Goal: Information Seeking & Learning: Check status

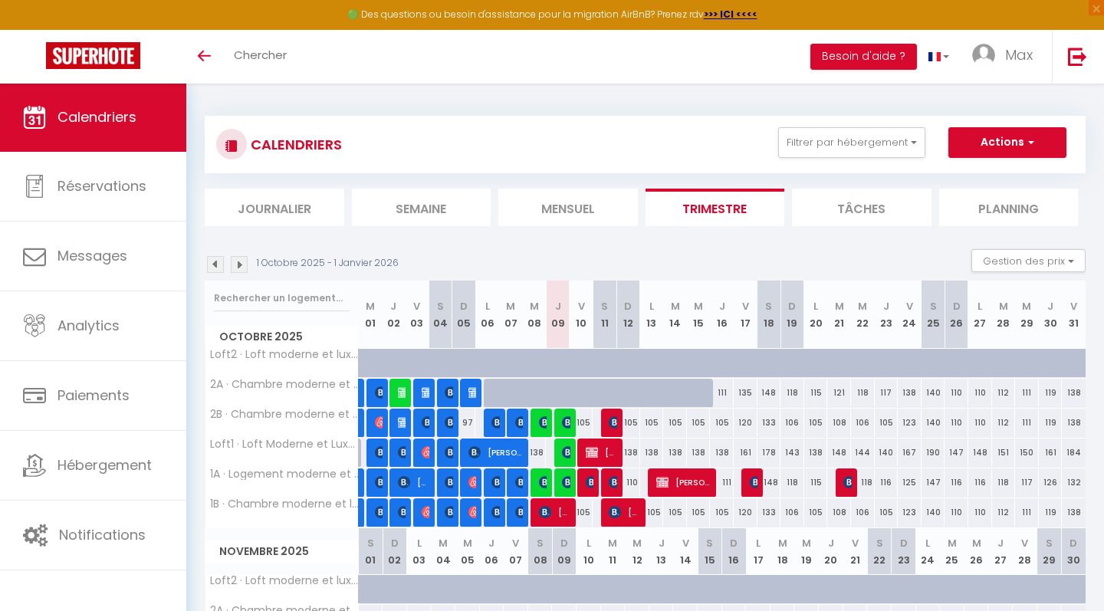
click at [564, 482] on img at bounding box center [568, 482] width 12 height 12
select select "OK"
select select "0"
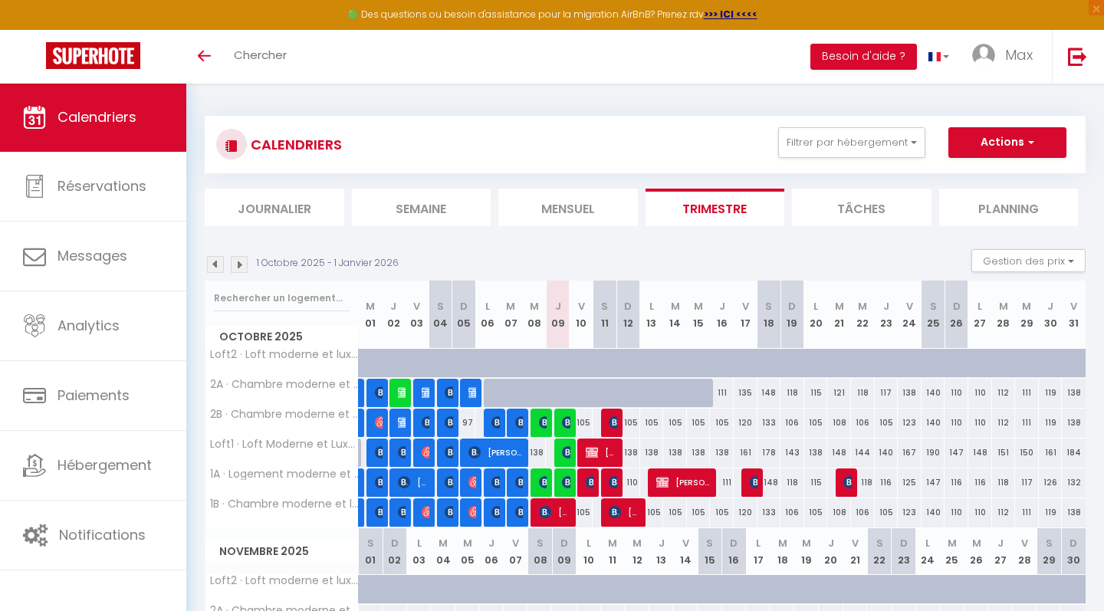
select select "1"
select select
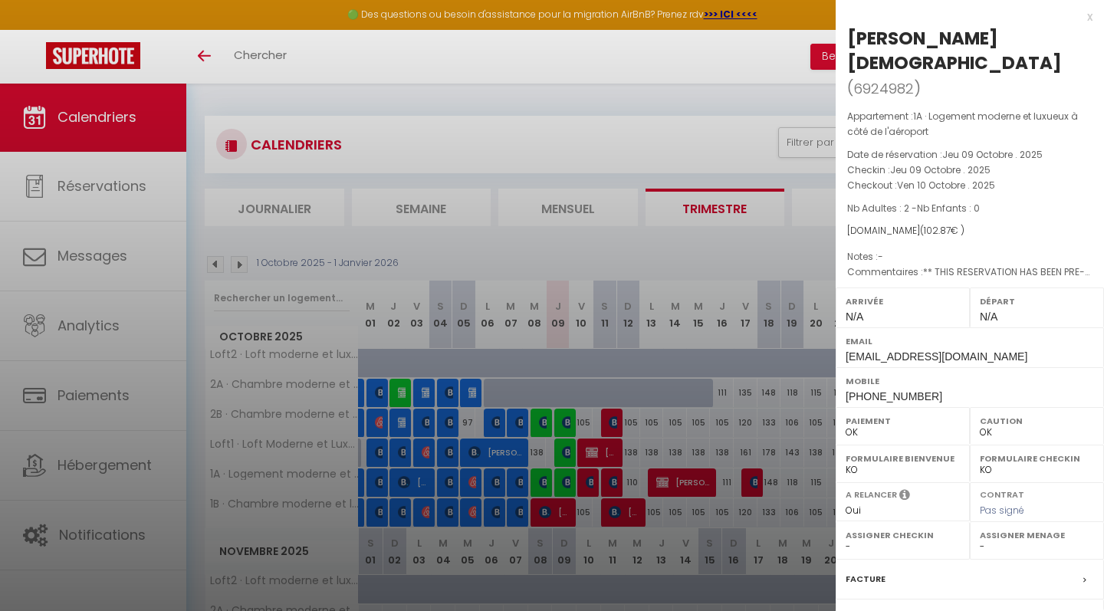
click at [1091, 14] on div "x" at bounding box center [964, 17] width 257 height 18
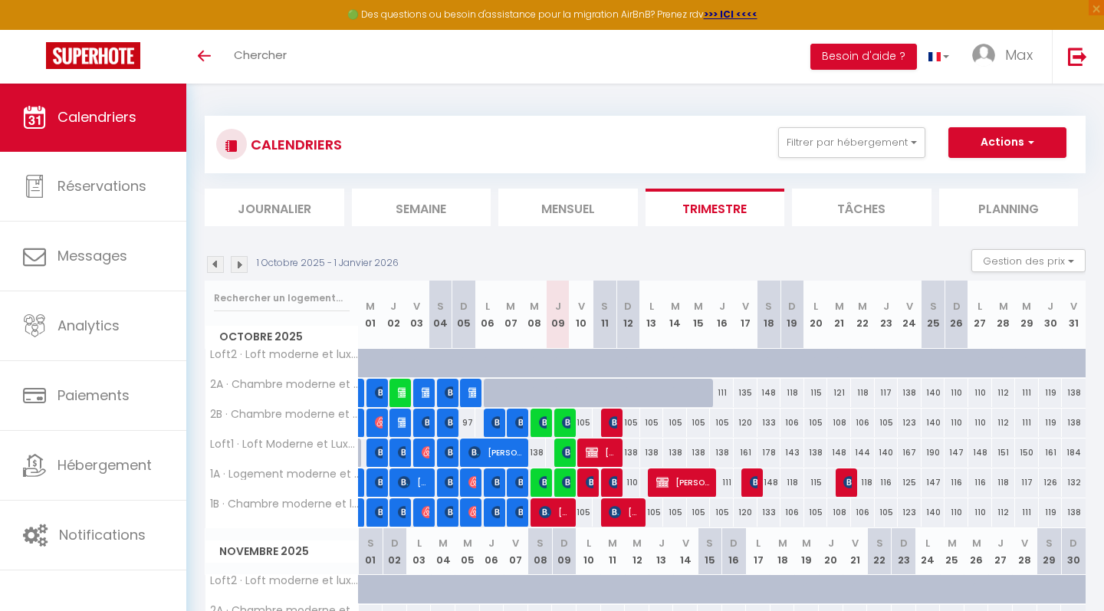
click at [567, 447] on img at bounding box center [568, 452] width 12 height 12
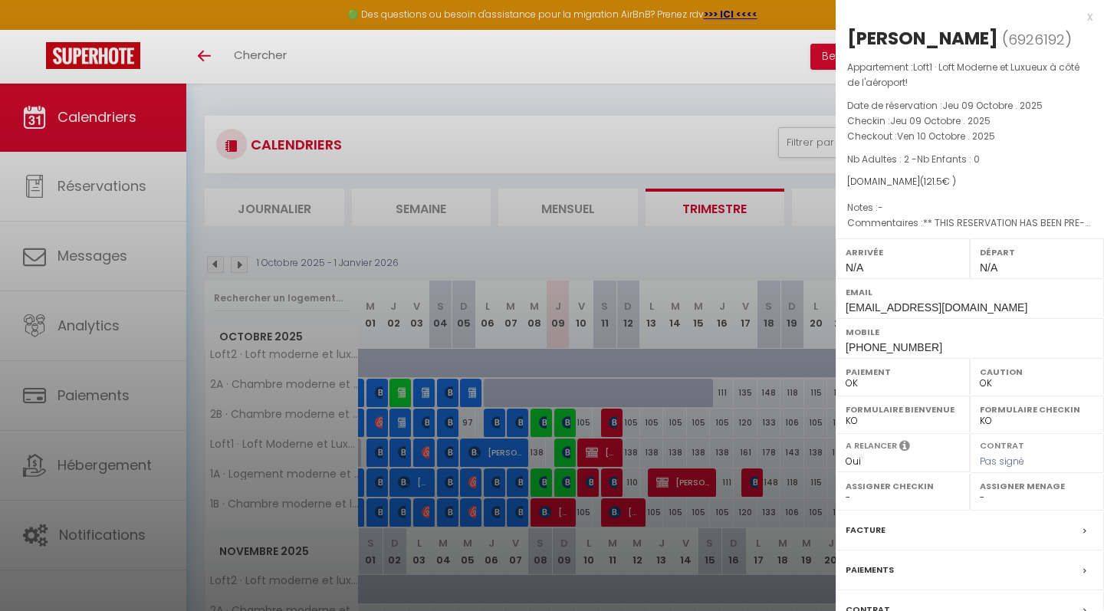
click at [1092, 16] on div "x" at bounding box center [964, 17] width 257 height 18
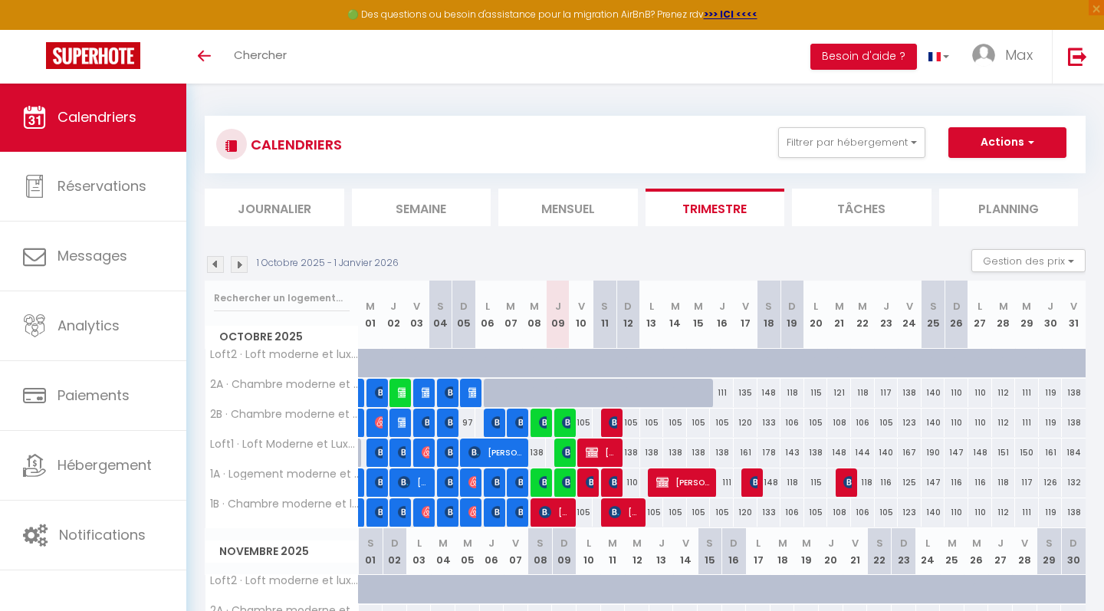
click at [566, 418] on img at bounding box center [568, 422] width 12 height 12
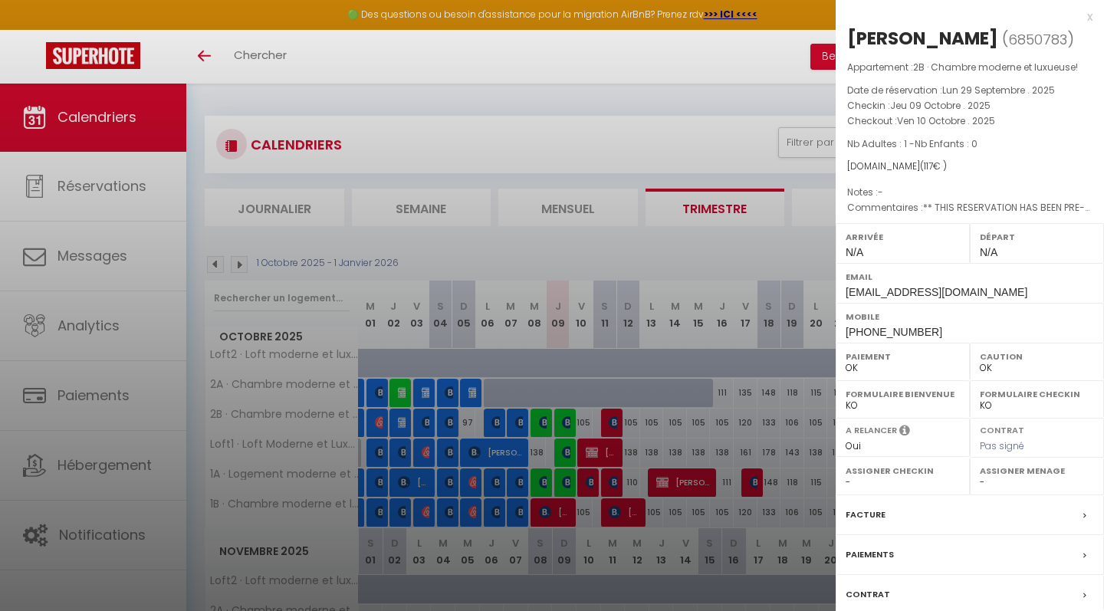
click at [1092, 17] on div "x" at bounding box center [964, 17] width 257 height 18
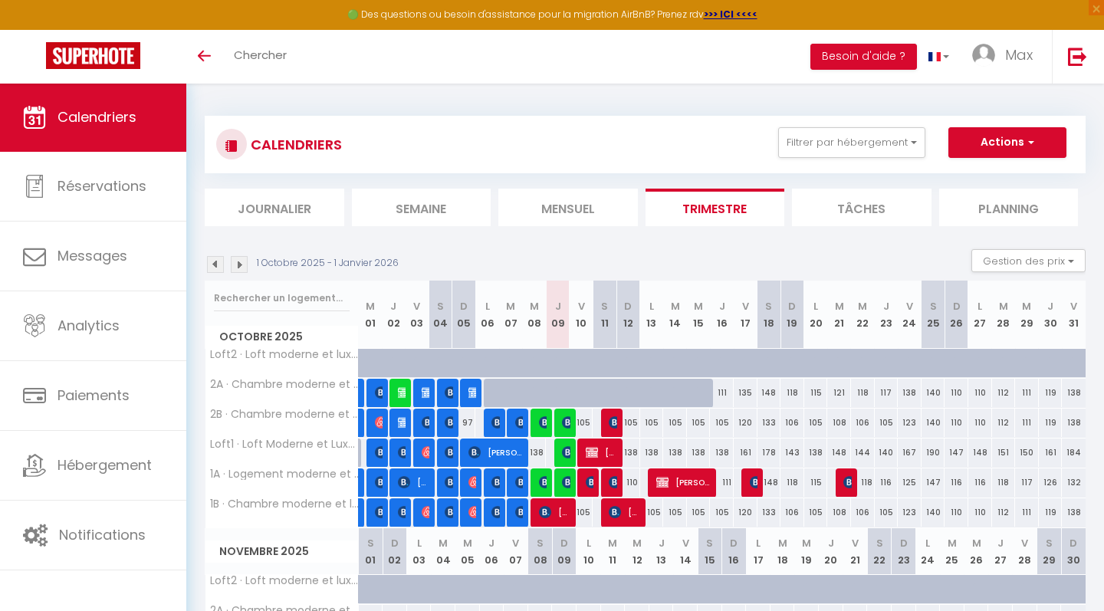
click at [596, 453] on img at bounding box center [592, 452] width 12 height 12
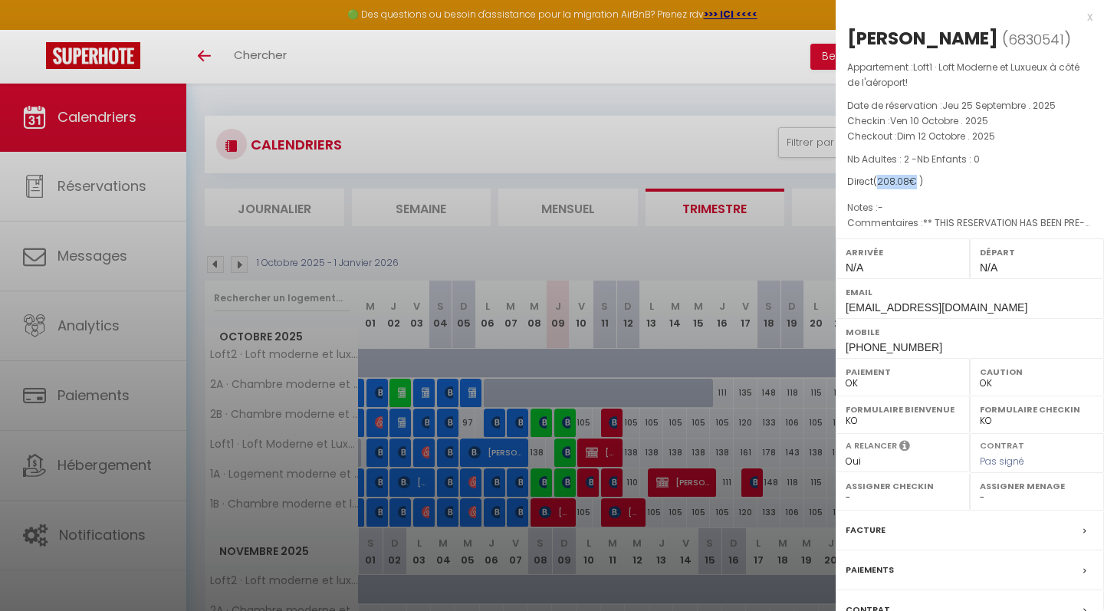
drag, startPoint x: 880, startPoint y: 182, endPoint x: 919, endPoint y: 181, distance: 38.3
click at [919, 181] on span "( 208.08 € )" at bounding box center [898, 181] width 50 height 13
click at [1090, 16] on div "x" at bounding box center [964, 17] width 257 height 18
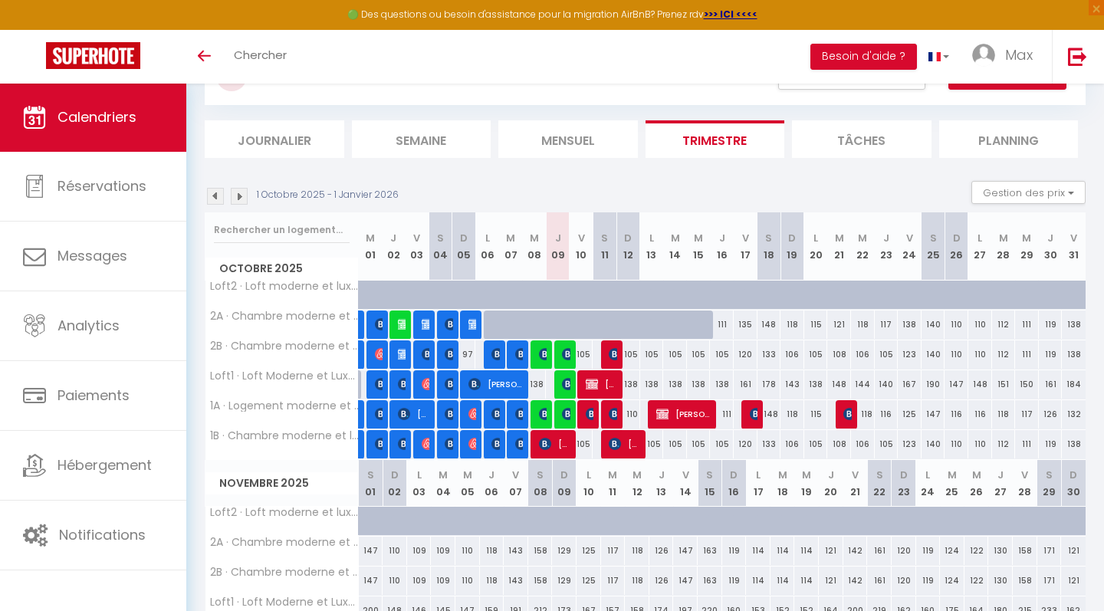
scroll to position [70, 0]
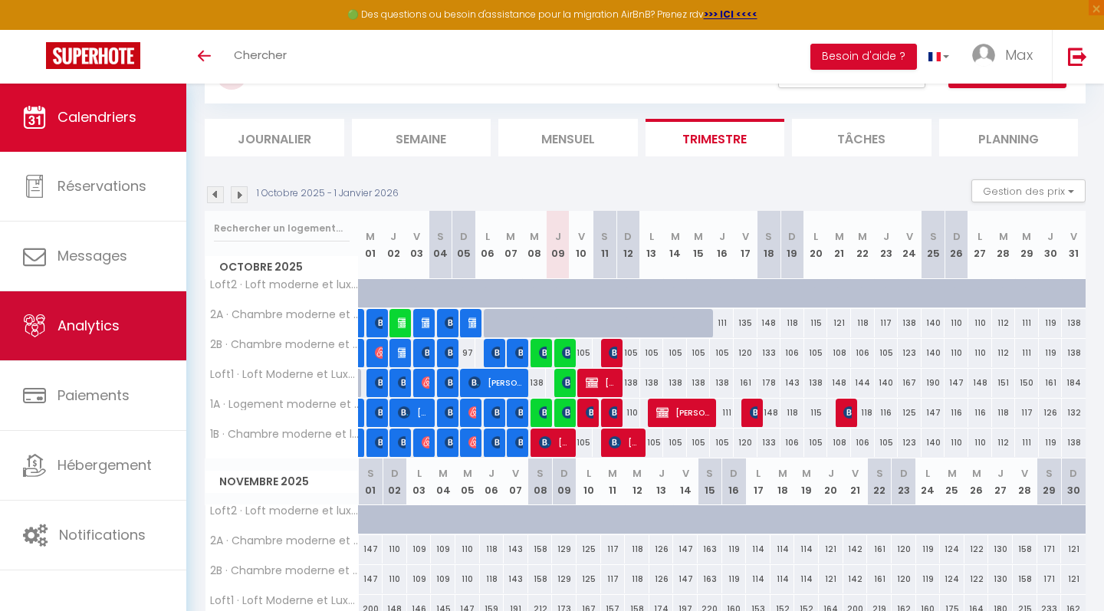
click at [108, 349] on link "Analytics" at bounding box center [93, 325] width 186 height 69
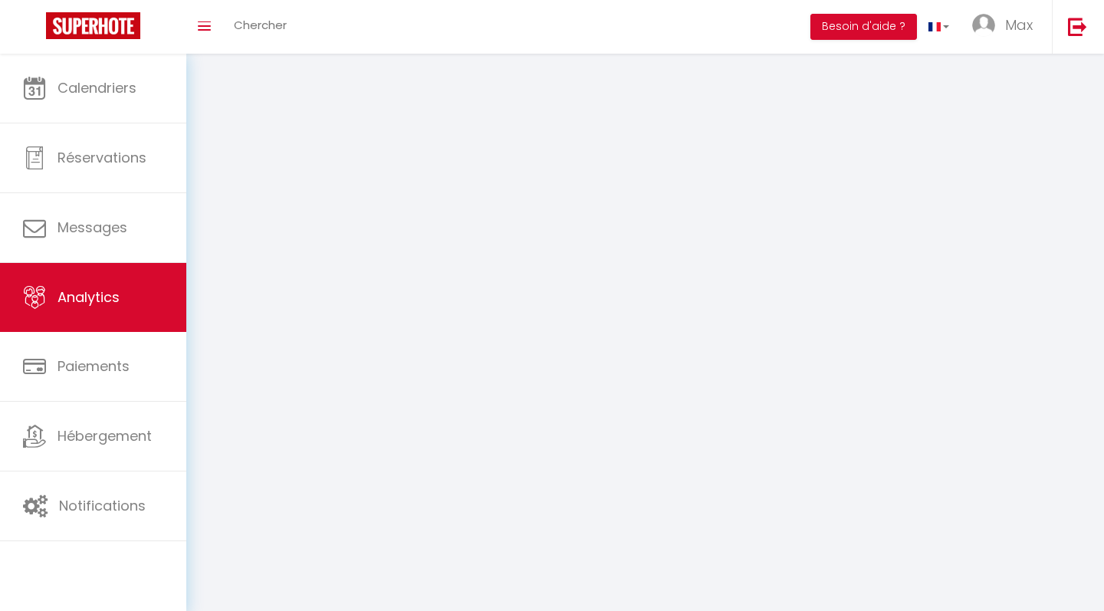
select select "2025"
select select "10"
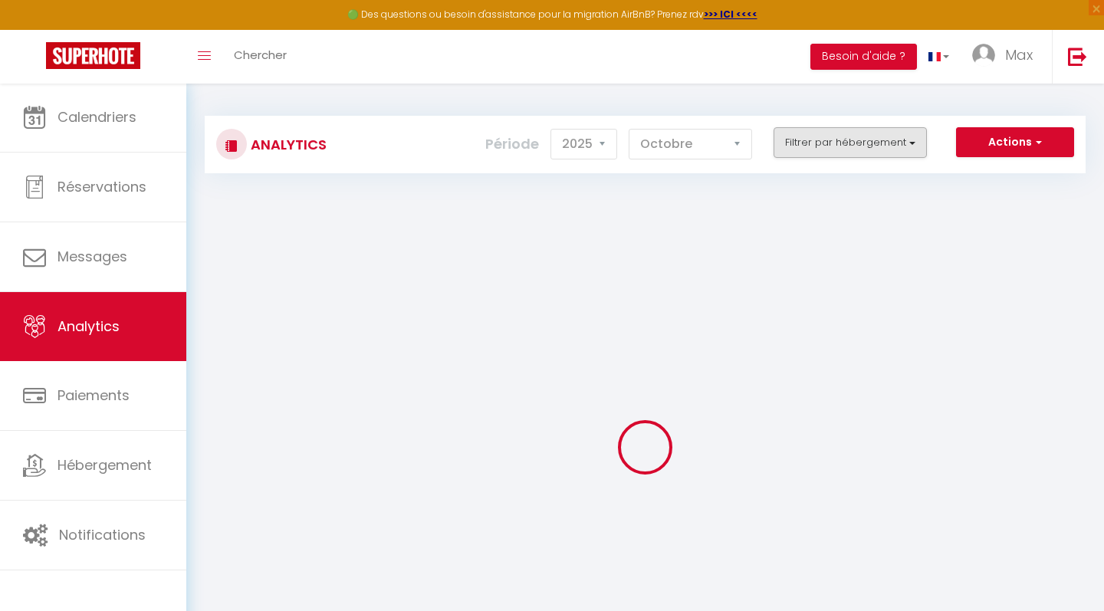
click at [841, 149] on button "Filtrer par hébergement" at bounding box center [850, 142] width 153 height 31
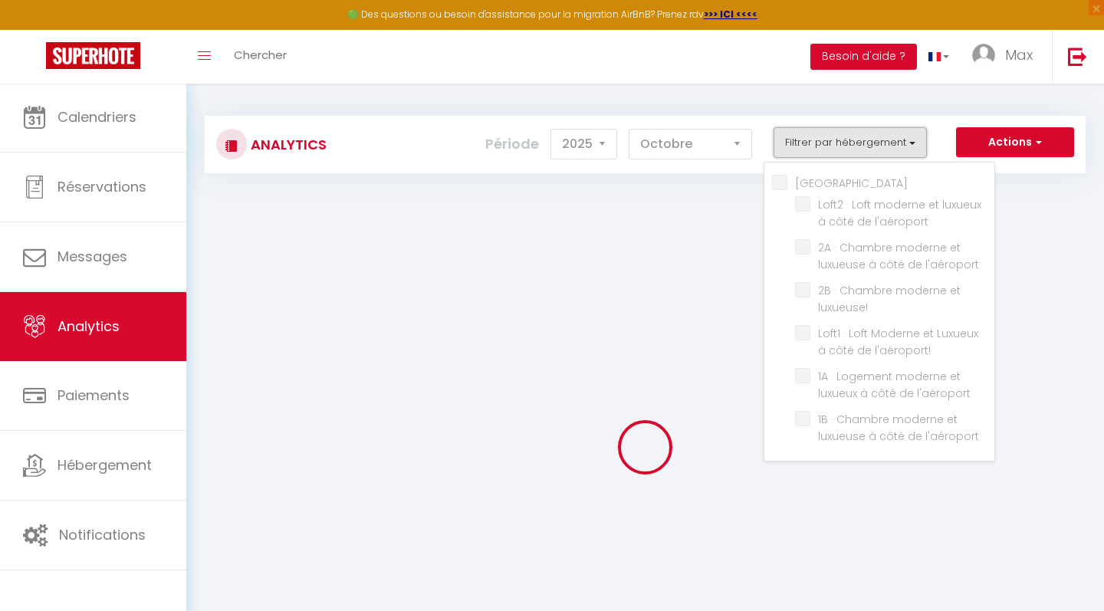
checkbox Castle "false"
checkbox l\'aéroport "false"
checkbox luxueuse\! "false"
checkbox l\'aéroport\! "false"
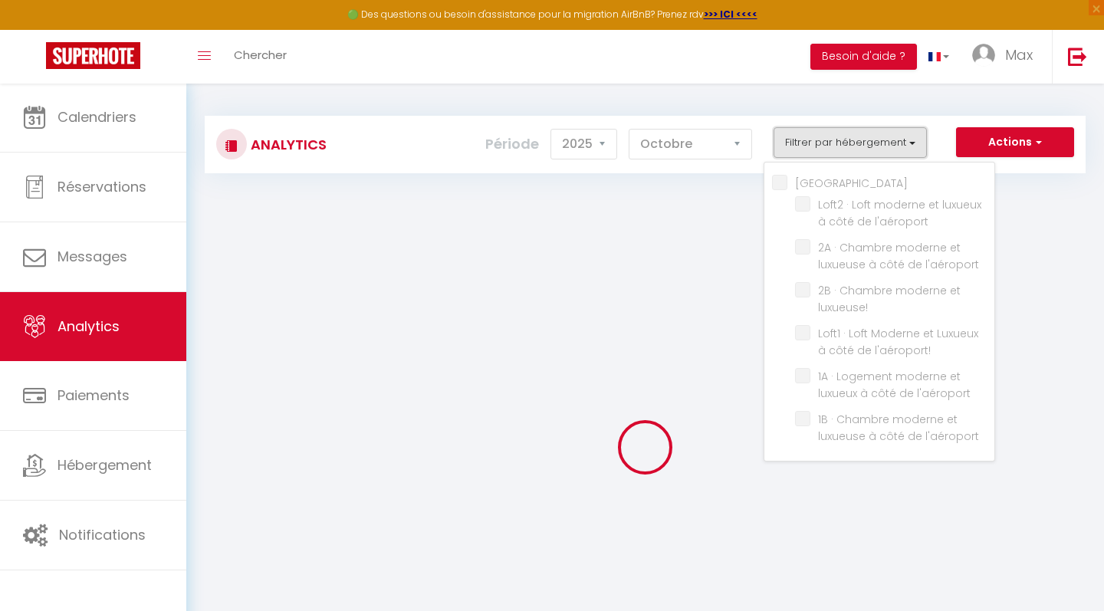
checkbox l\'aéroport "false"
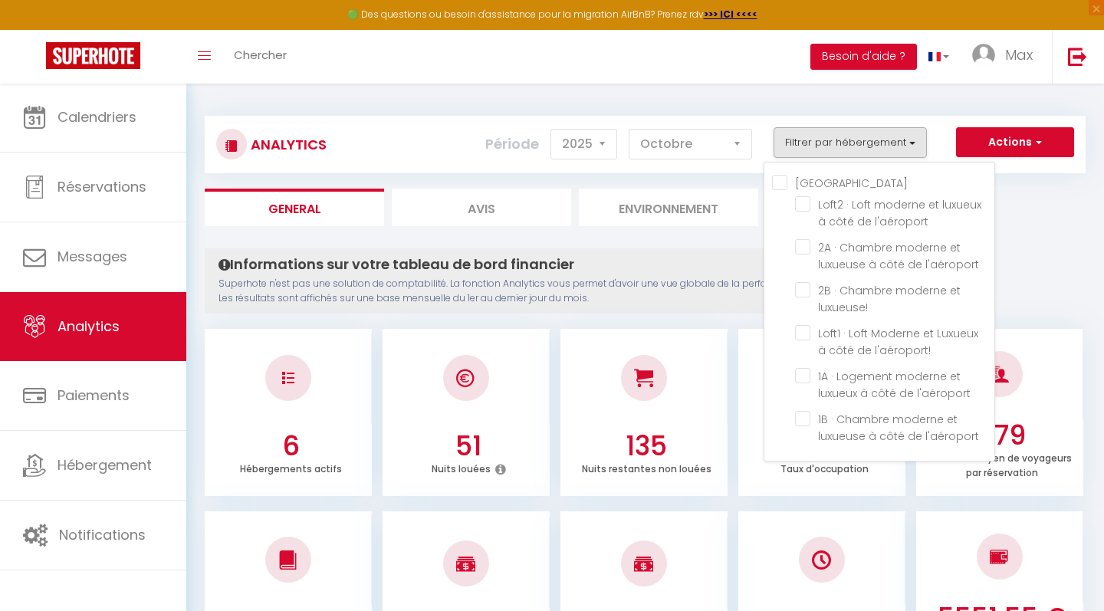
click at [781, 184] on Castle "[GEOGRAPHIC_DATA]" at bounding box center [883, 181] width 222 height 15
checkbox Castle "true"
checkbox l\'aéroport "true"
checkbox luxueuse\! "true"
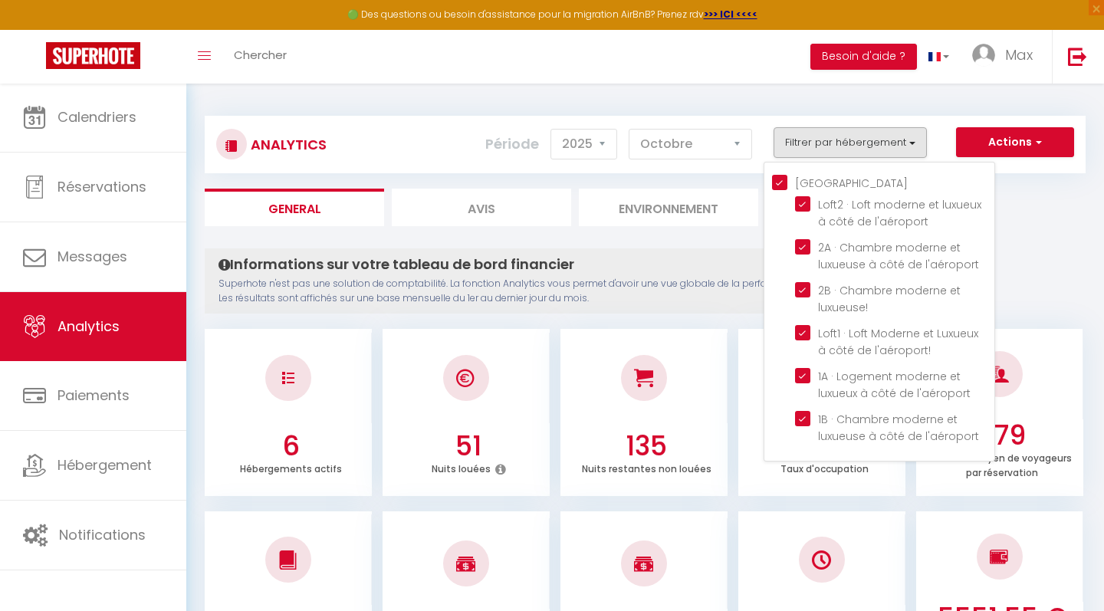
checkbox l\'aéroport\! "true"
checkbox l\'aéroport "true"
click at [805, 206] on l\'aéroport "checkbox" at bounding box center [894, 203] width 199 height 15
checkbox l\'aéroport "false"
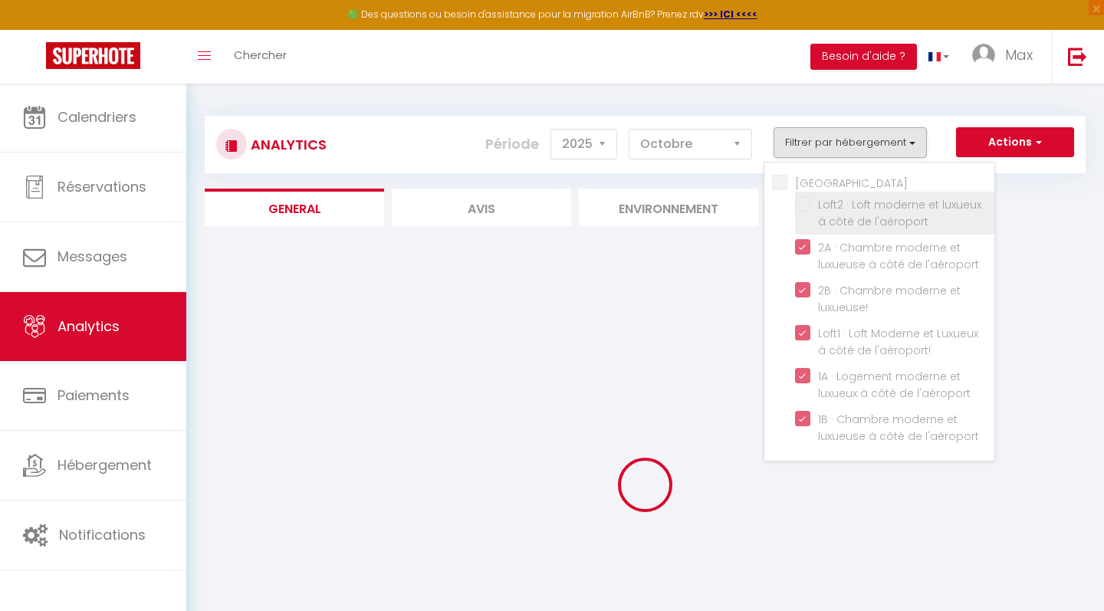
checkbox Castle "false"
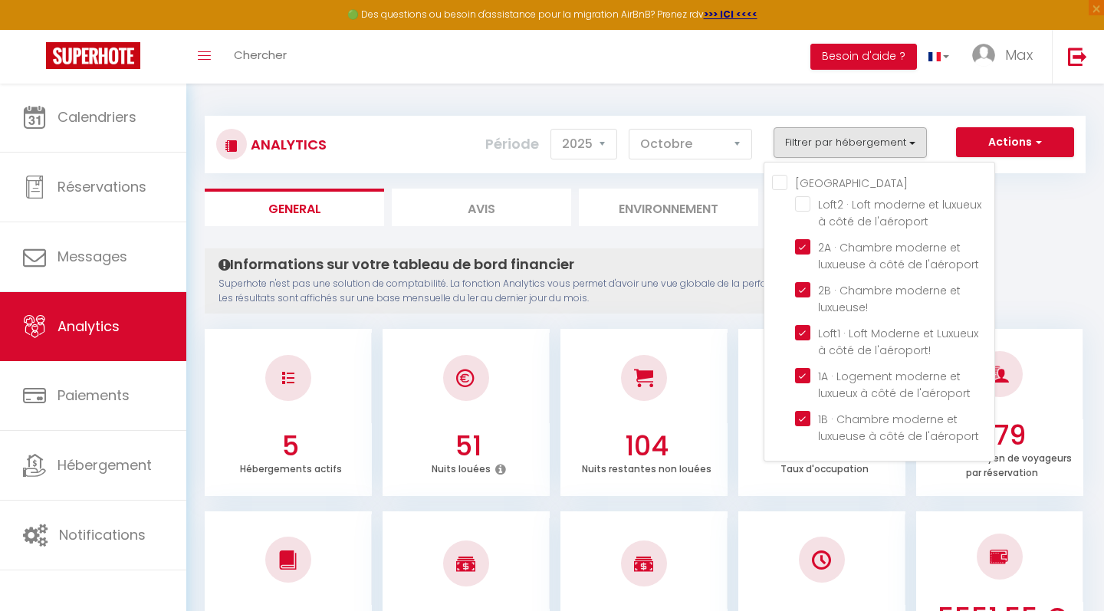
click at [758, 105] on div "Analytics Actions Génération SuperConciergerie Génération SuperAnalyzer Générat…" at bounding box center [645, 137] width 881 height 72
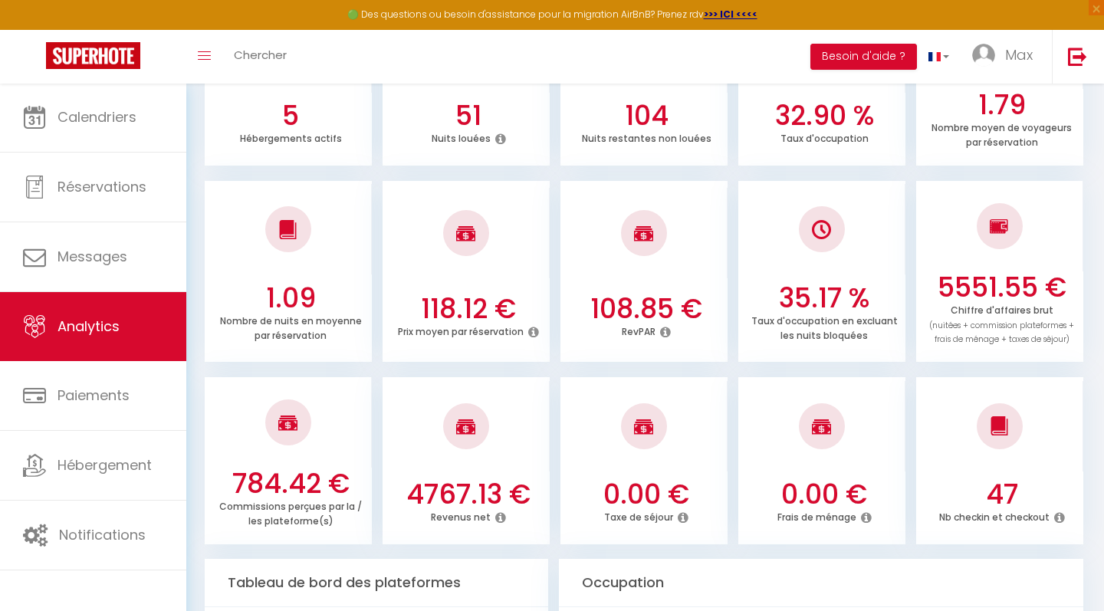
scroll to position [335, 0]
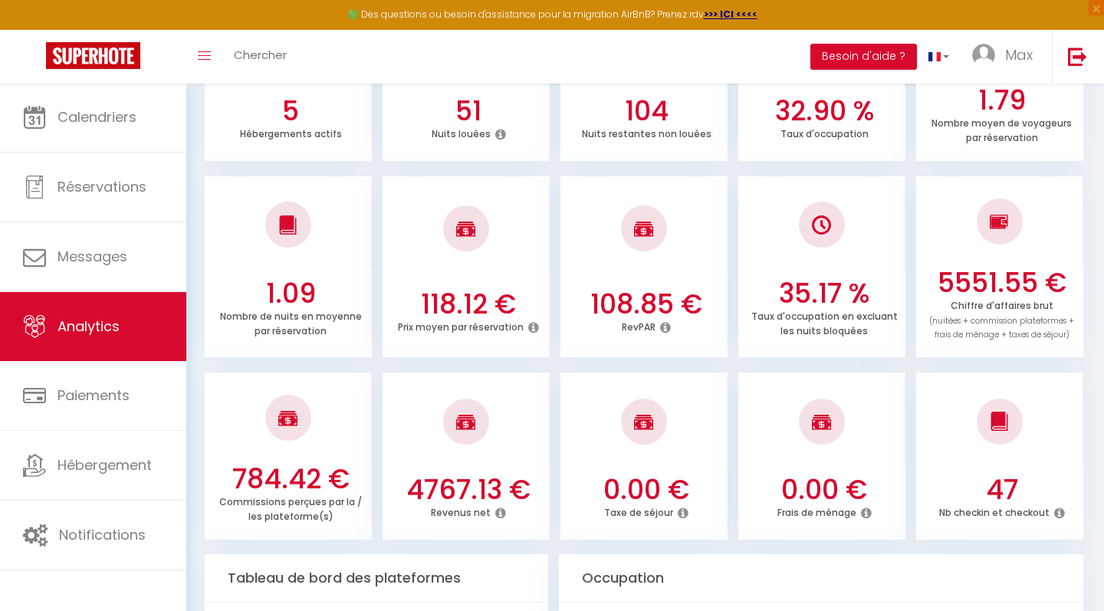
click at [939, 274] on h3 "5551.55 €" at bounding box center [1002, 283] width 155 height 32
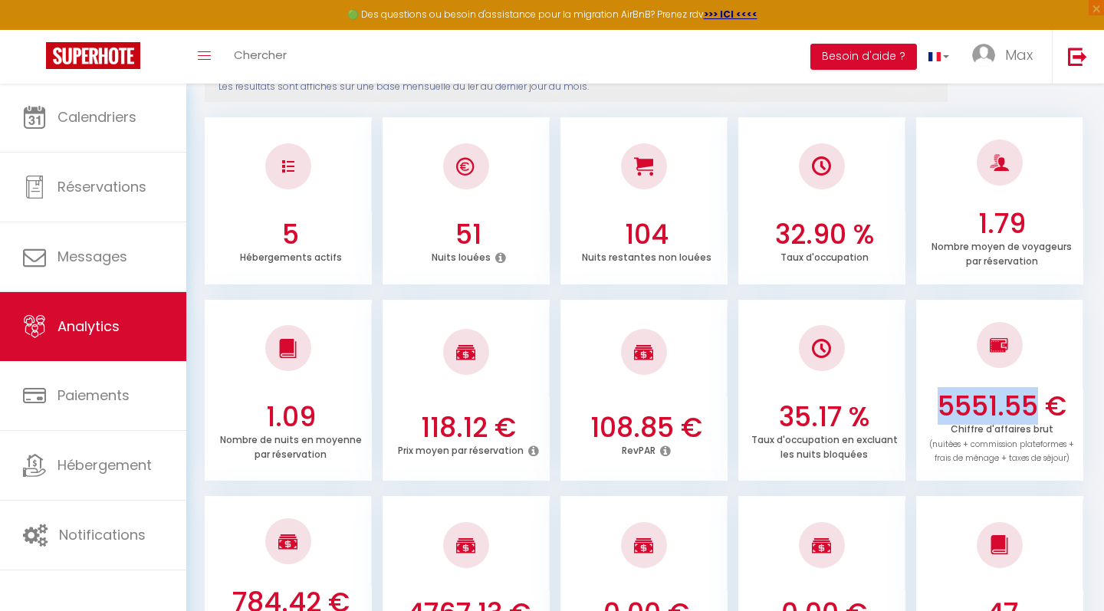
scroll to position [323, 0]
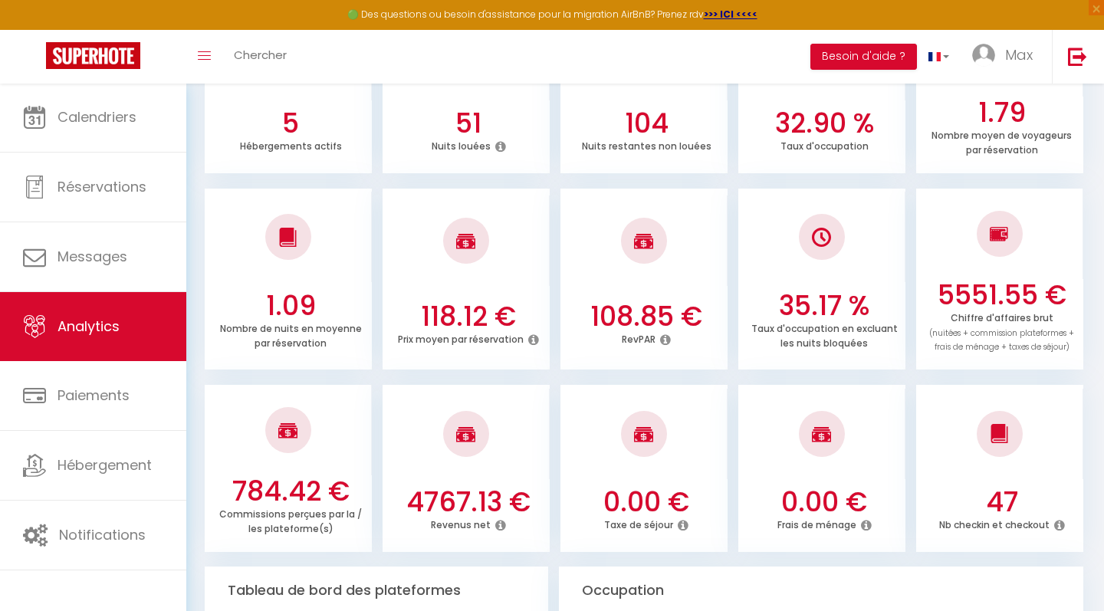
click at [956, 242] on div at bounding box center [999, 234] width 167 height 90
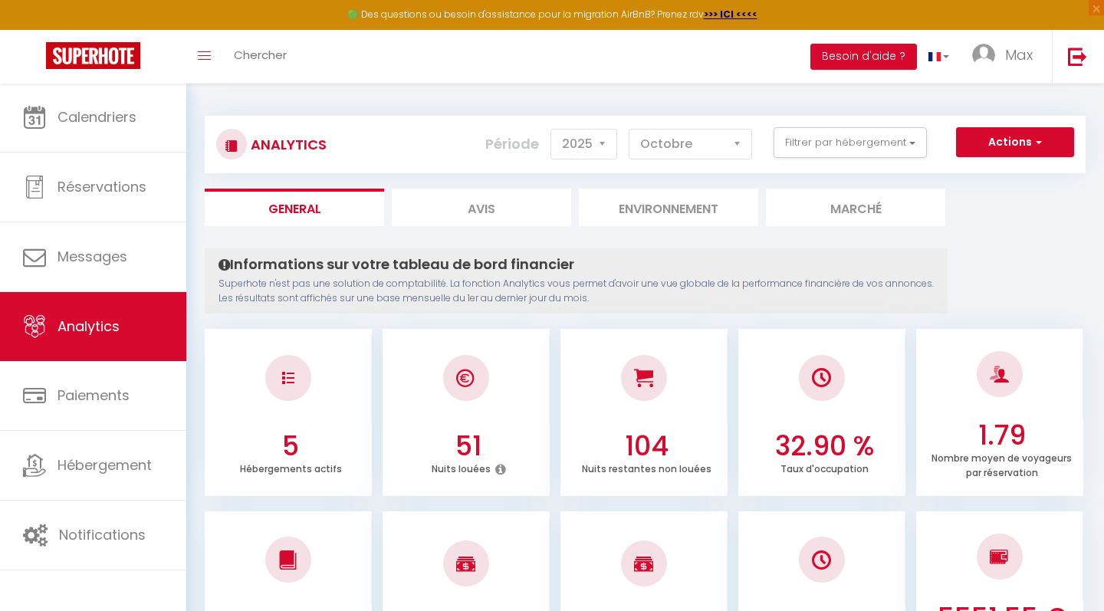
scroll to position [0, 0]
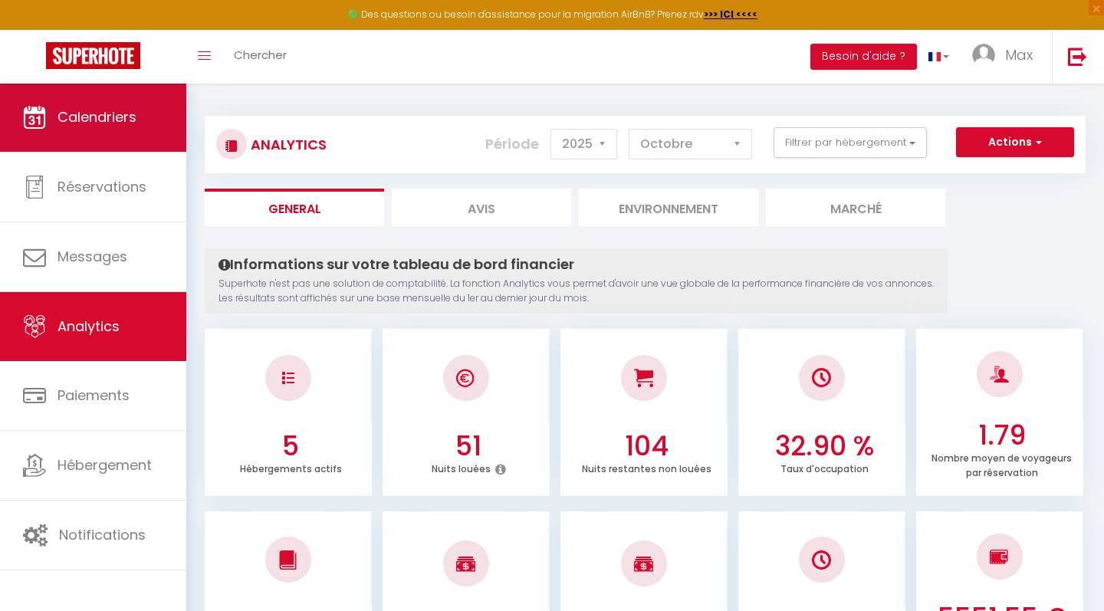
click at [108, 126] on span "Calendriers" at bounding box center [97, 116] width 79 height 19
